Goal: Task Accomplishment & Management: Use online tool/utility

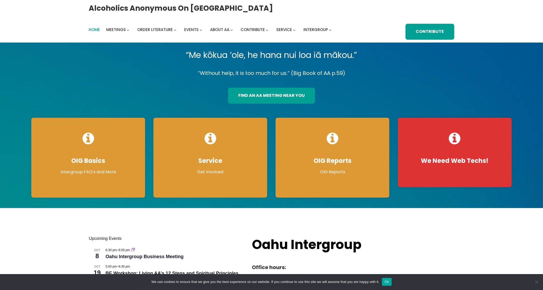
click at [94, 31] on span "Home" at bounding box center [94, 29] width 11 height 5
click at [432, 33] on link "Contribute" at bounding box center [430, 32] width 49 height 16
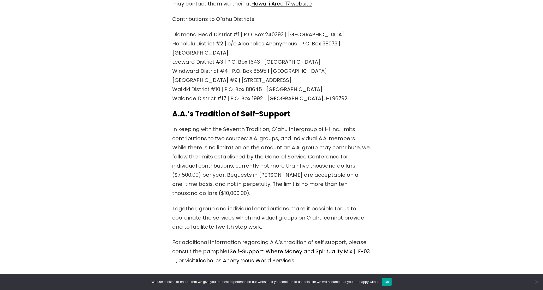
scroll to position [494, 0]
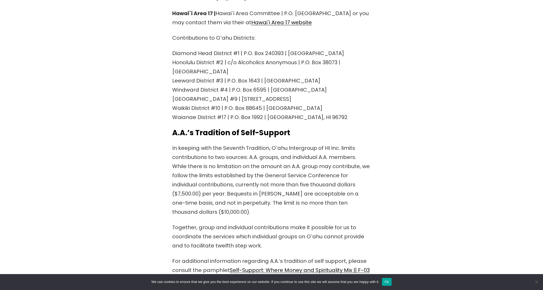
click at [173, 100] on p "Diamond Head District #1 | P.O. Box 240393 | [GEOGRAPHIC_DATA] #2 | c/o Alcohol…" at bounding box center [272, 85] width 198 height 73
drag, startPoint x: 170, startPoint y: 99, endPoint x: 319, endPoint y: 104, distance: 148.9
copy p "Waikiki District #10 | P.O. Box 88645 | Honolulu, HI 96815"
